Goal: Check status: Check status

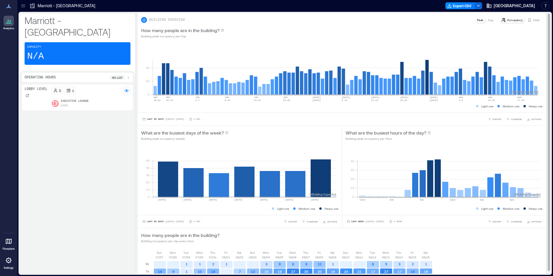
click at [533, 18] on p "Visits" at bounding box center [536, 20] width 7 height 5
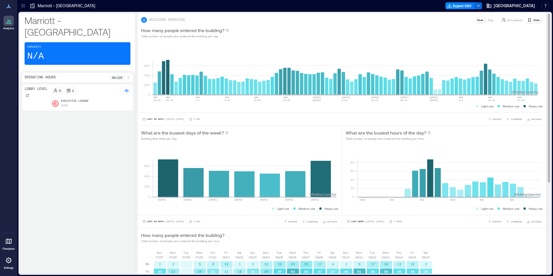
drag, startPoint x: 449, startPoint y: 240, endPoint x: 452, endPoint y: 239, distance: 3.1
click at [451, 239] on div "How many people entered the building? Total number of people who entered the bu…" at bounding box center [341, 238] width 401 height 12
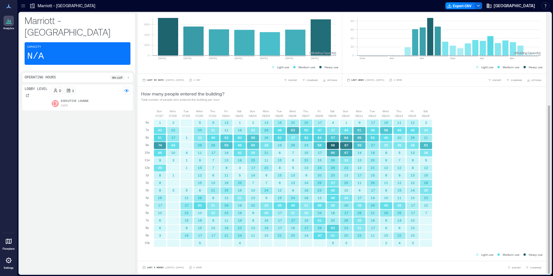
scroll to position [142, 0]
click at [157, 265] on button "Last 3 Weeks | [DATE] - [DATE]" at bounding box center [163, 267] width 44 height 6
click at [154, 256] on span "Custom" at bounding box center [153, 256] width 12 height 4
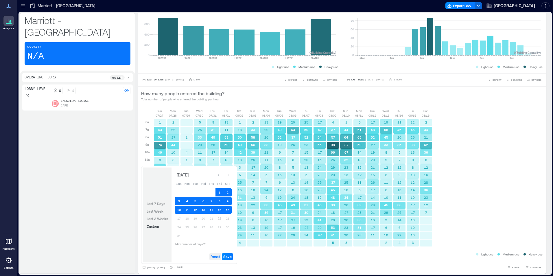
click at [217, 258] on span "Reset" at bounding box center [215, 256] width 9 height 5
click at [220, 217] on button "22" at bounding box center [219, 218] width 8 height 8
click at [210, 219] on button "21" at bounding box center [211, 218] width 8 height 8
click at [226, 256] on span "Save" at bounding box center [227, 256] width 8 height 5
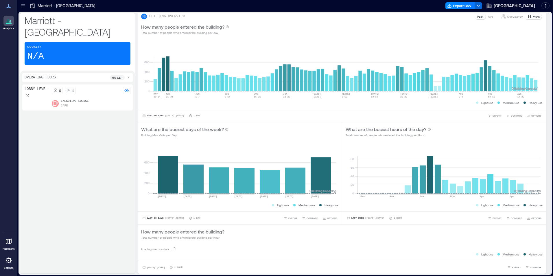
scroll to position [3, 0]
click at [252, 237] on div "How many people entered the building? Total number of people who entered the bu…" at bounding box center [341, 234] width 401 height 12
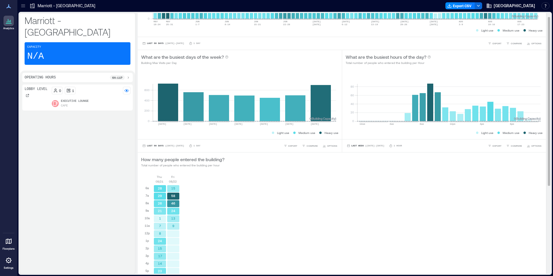
scroll to position [119, 0]
